Goal: Communication & Community: Ask a question

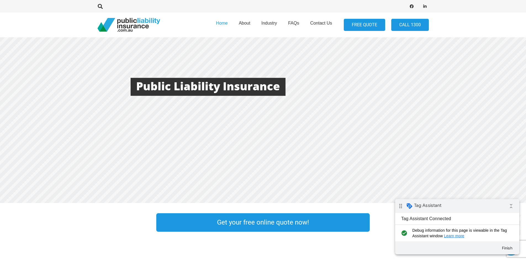
click at [368, 25] on link "FREE QUOTE" at bounding box center [364, 25] width 41 height 12
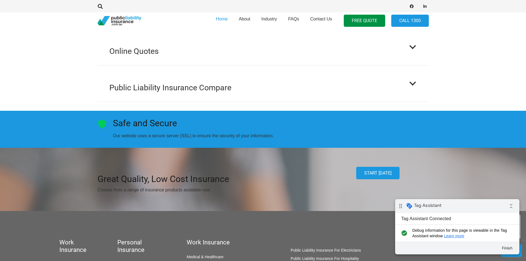
scroll to position [745, 0]
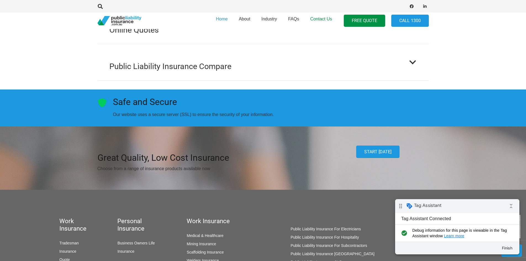
click at [328, 17] on span "Contact Us" at bounding box center [321, 19] width 22 height 5
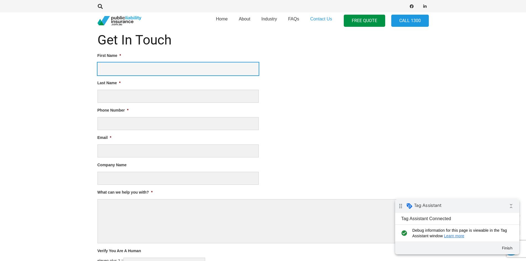
click at [120, 67] on input "t" at bounding box center [177, 68] width 161 height 13
type input "test"
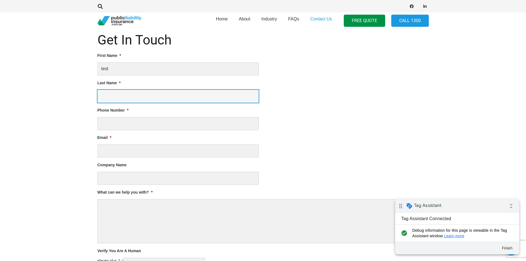
click at [127, 91] on input "Last Name *" at bounding box center [177, 96] width 161 height 13
type input "test"
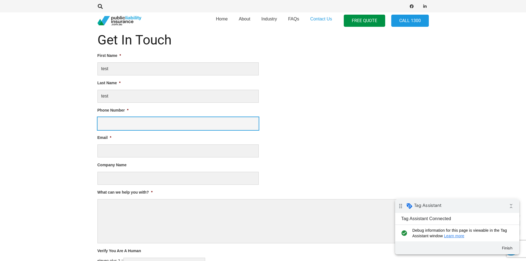
click at [128, 122] on input "Phone Number *" at bounding box center [177, 123] width 161 height 13
type input "0412123123"
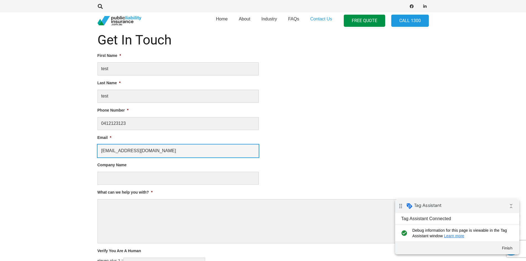
type input "test@gmail.com"
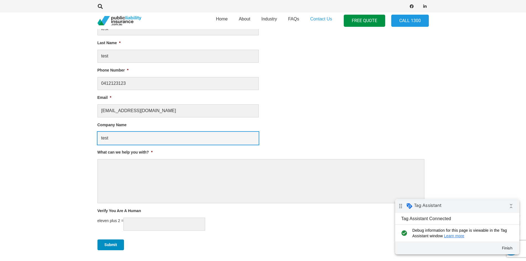
scroll to position [331, 0]
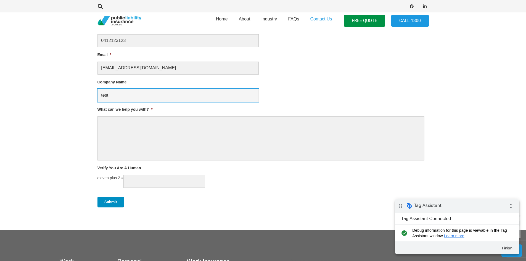
type input "test"
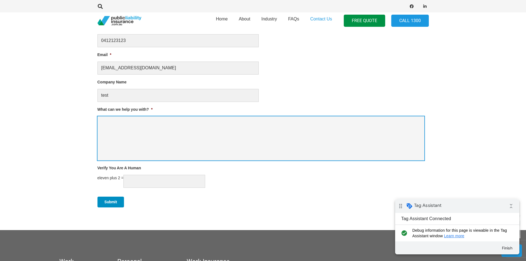
click at [163, 143] on textarea "What can we help you with? *" at bounding box center [260, 138] width 327 height 44
type textarea "test"
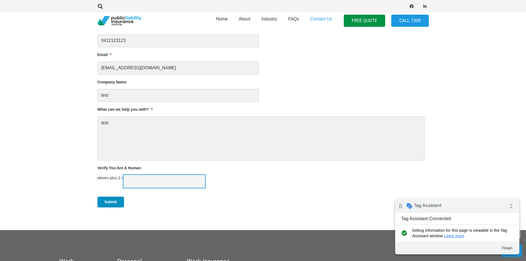
click at [151, 184] on input "Verify You Are A Human" at bounding box center [164, 181] width 82 height 13
type input "13"
click at [113, 207] on input "Submit" at bounding box center [110, 201] width 26 height 11
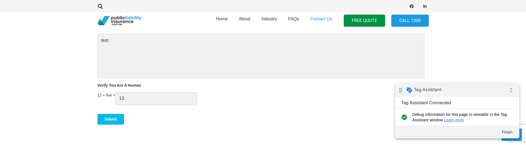
click at [111, 123] on input "Submit" at bounding box center [110, 119] width 26 height 11
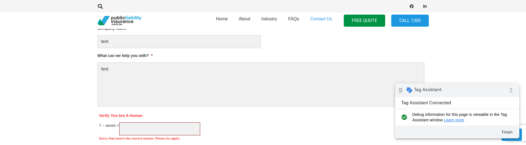
scroll to position [438, 0]
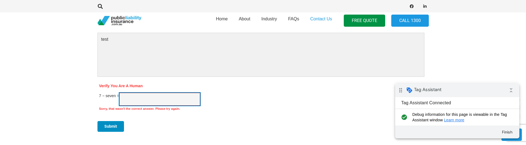
click at [159, 100] on input "Verify You Are A Human" at bounding box center [159, 99] width 81 height 13
type input "0"
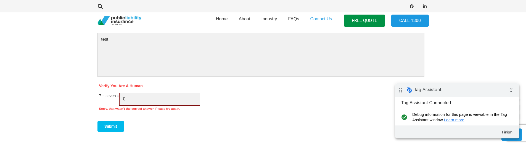
click at [112, 130] on input "Submit" at bounding box center [110, 126] width 26 height 11
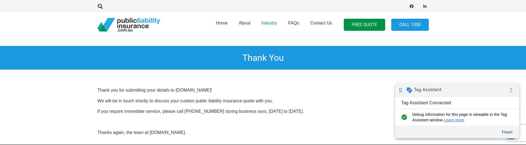
click at [269, 19] on link "Industry" at bounding box center [268, 25] width 27 height 28
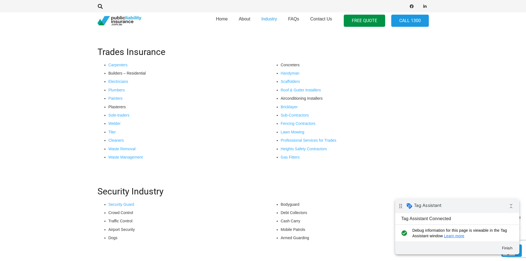
scroll to position [166, 0]
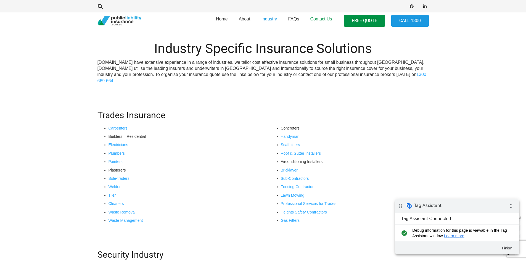
click at [318, 16] on link "Contact Us" at bounding box center [320, 21] width 33 height 20
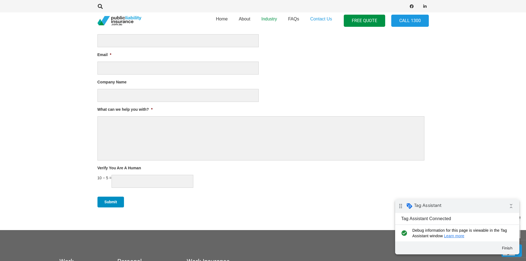
click at [270, 18] on span "Industry" at bounding box center [269, 19] width 16 height 5
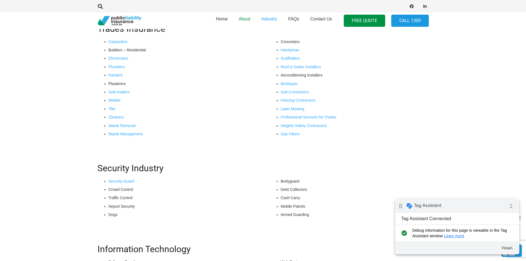
scroll to position [221, 0]
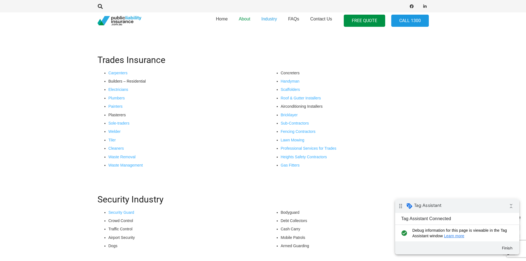
click at [240, 17] on span "About" at bounding box center [245, 19] width 12 height 5
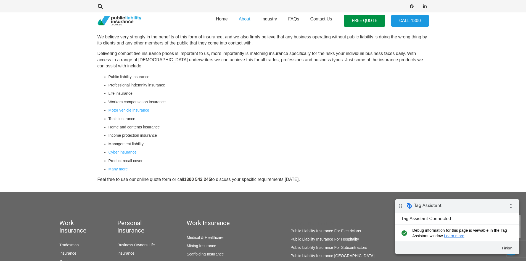
scroll to position [110, 0]
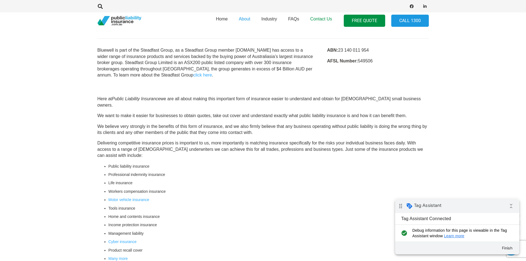
click at [321, 18] on span "Contact Us" at bounding box center [321, 19] width 22 height 5
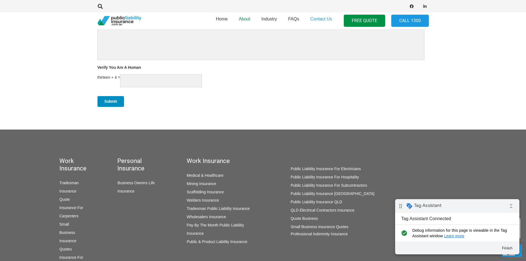
scroll to position [441, 0]
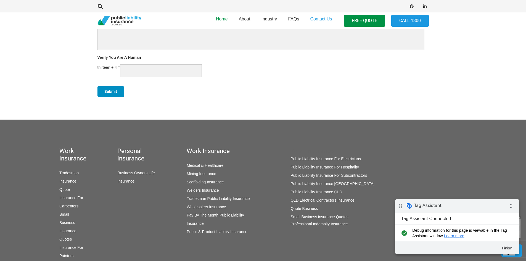
click at [230, 20] on link "Home" at bounding box center [221, 21] width 23 height 20
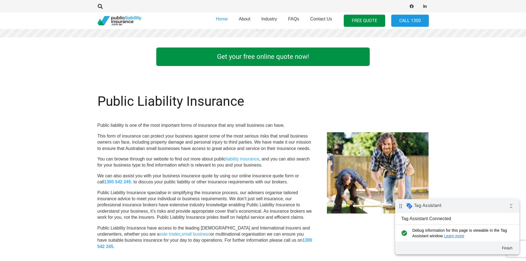
click at [260, 60] on link "Get your free online quote now!" at bounding box center [262, 56] width 213 height 18
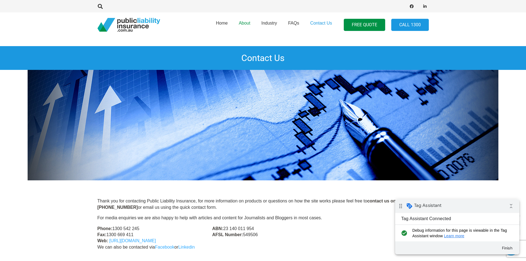
click at [243, 26] on link "About" at bounding box center [244, 25] width 23 height 28
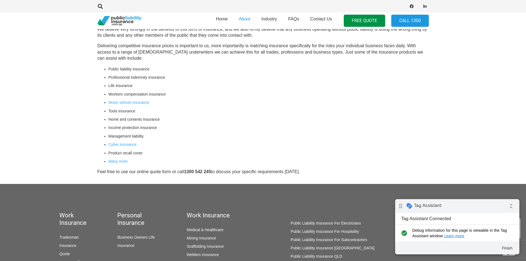
scroll to position [221, 0]
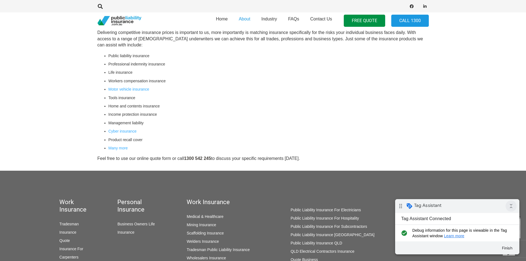
click at [511, 202] on icon "collapse_all" at bounding box center [510, 205] width 11 height 11
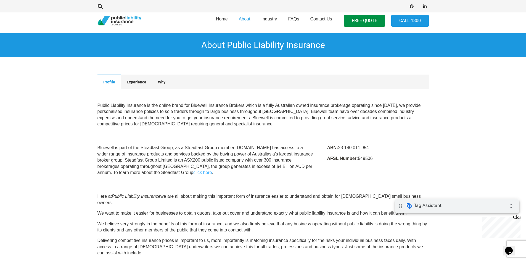
scroll to position [0, 0]
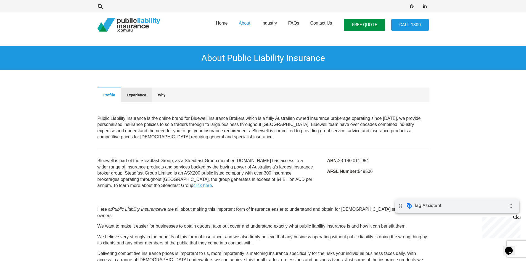
click at [134, 95] on span "Experience" at bounding box center [137, 95] width 20 height 4
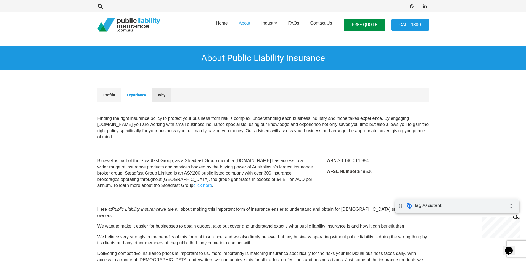
click at [161, 93] on span "Why" at bounding box center [161, 95] width 7 height 4
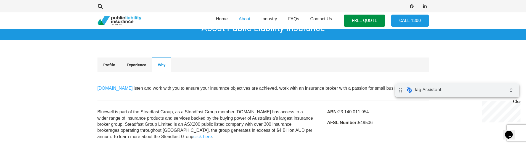
scroll to position [28, 0]
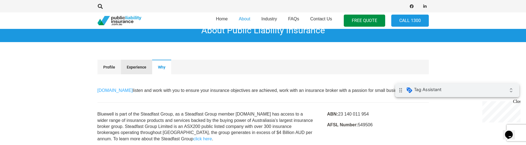
click at [133, 70] on button "Experience" at bounding box center [136, 67] width 31 height 14
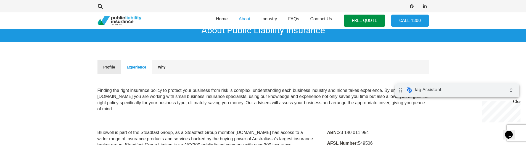
click at [109, 66] on span "Profile" at bounding box center [109, 67] width 12 height 4
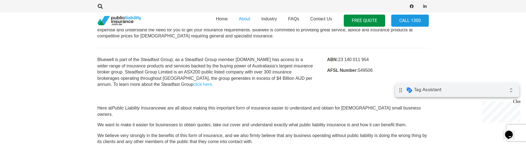
scroll to position [110, 0]
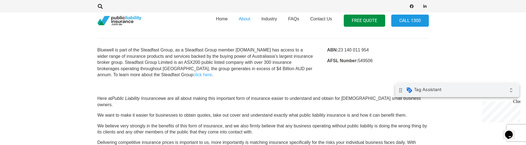
click at [507, 131] on icon "$i18n('chat', 'chat_widget')" at bounding box center [509, 135] width 8 height 8
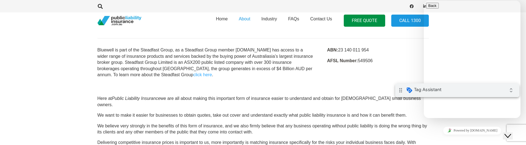
click at [511, 134] on icon "$i18n('chat', 'chat_widget')" at bounding box center [507, 136] width 7 height 4
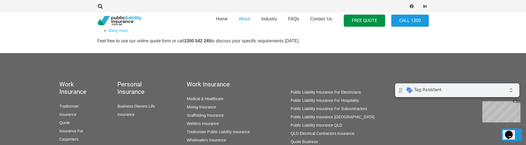
scroll to position [331, 0]
